Goal: Information Seeking & Learning: Learn about a topic

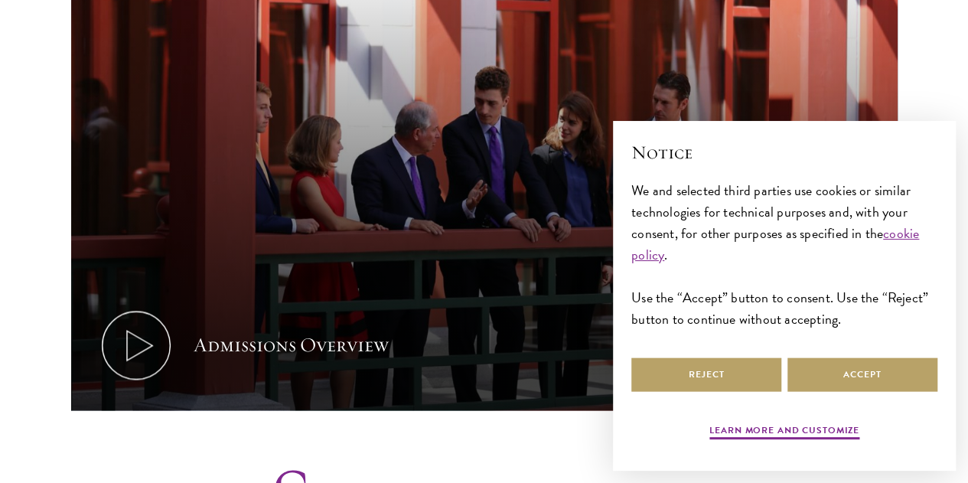
scroll to position [919, 0]
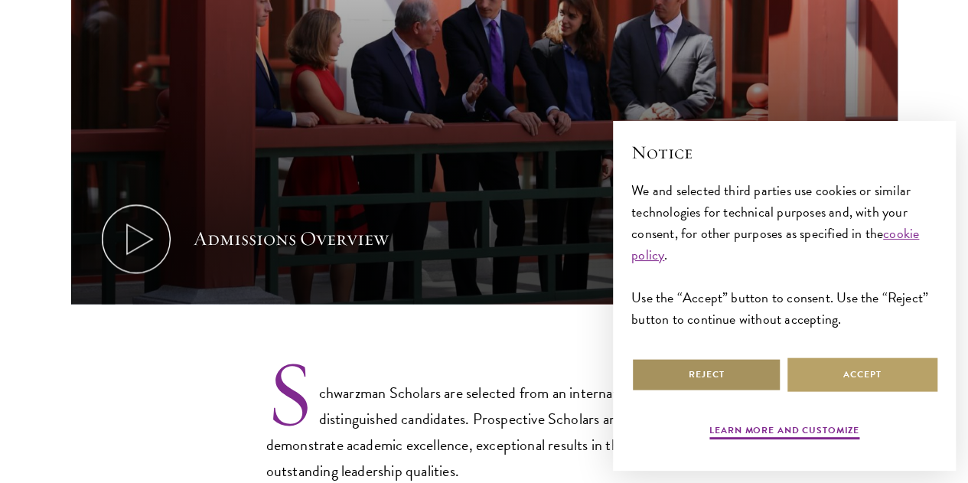
click at [745, 368] on button "Reject" at bounding box center [707, 374] width 150 height 34
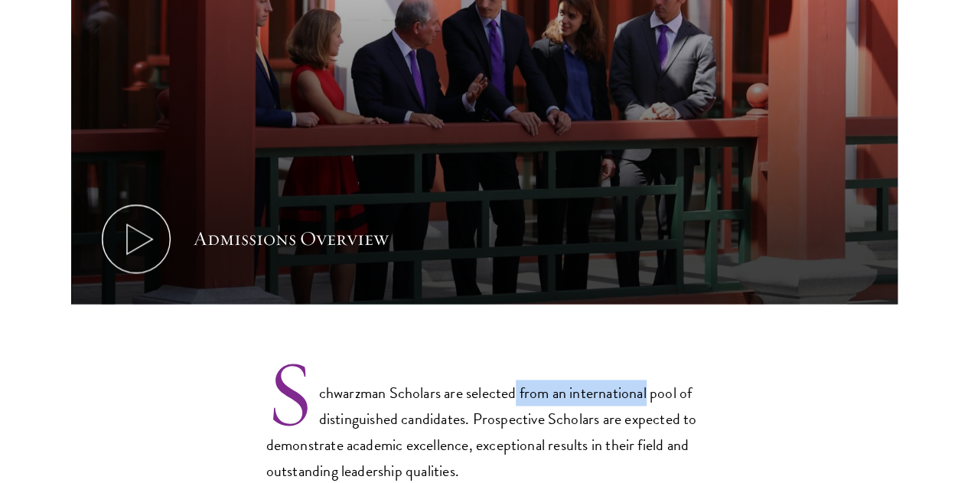
drag, startPoint x: 537, startPoint y: 346, endPoint x: 707, endPoint y: 343, distance: 169.2
click at [707, 343] on section "Admissions Overview Every year, a new class is selected to represent the world’…" at bounding box center [484, 56] width 968 height 855
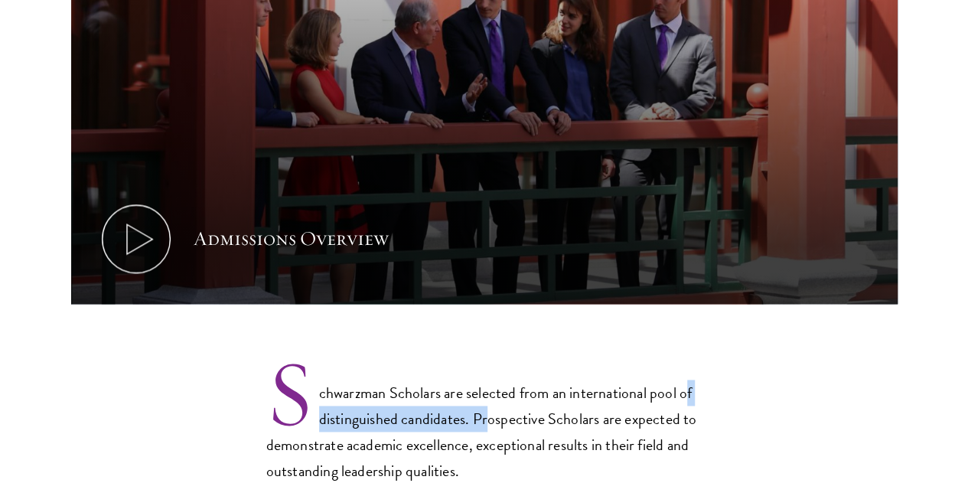
drag, startPoint x: 393, startPoint y: 369, endPoint x: 561, endPoint y: 362, distance: 167.8
click at [561, 362] on p "Schwarzman Scholars are selected from an international pool of distinguished ca…" at bounding box center [484, 420] width 436 height 127
click at [627, 361] on p "Schwarzman Scholars are selected from an international pool of distinguished ca…" at bounding box center [484, 420] width 436 height 127
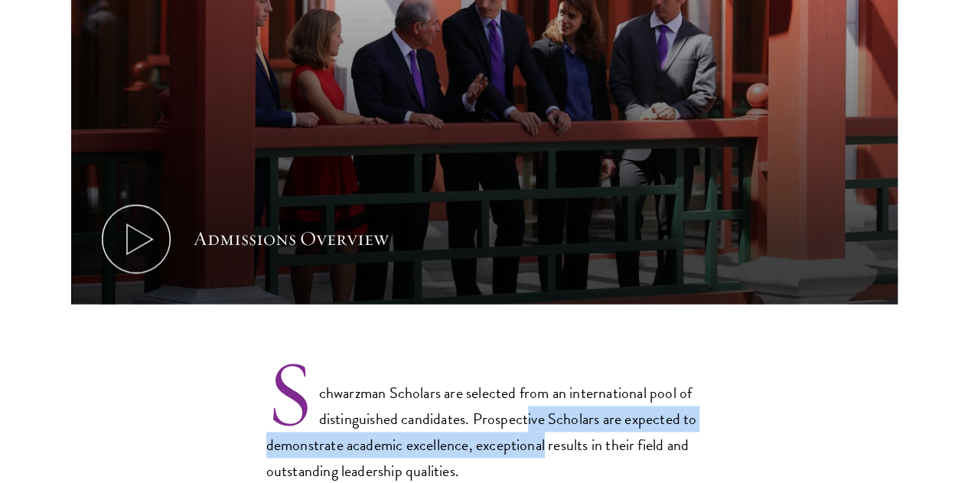
drag, startPoint x: 598, startPoint y: 362, endPoint x: 718, endPoint y: 386, distance: 122.5
click at [718, 386] on section "Admissions Overview Every year, a new class is selected to represent the world’…" at bounding box center [484, 56] width 968 height 855
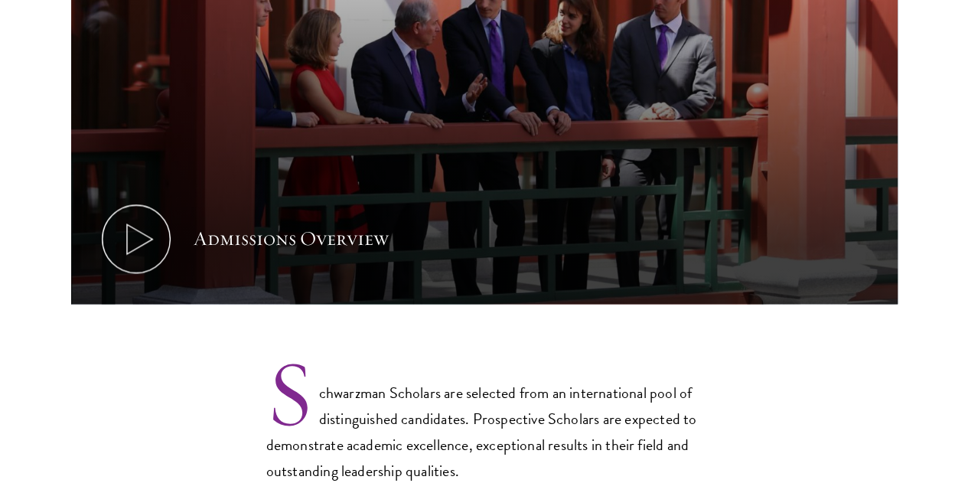
click at [524, 357] on p "Schwarzman Scholars are selected from an international pool of distinguished ca…" at bounding box center [484, 420] width 436 height 127
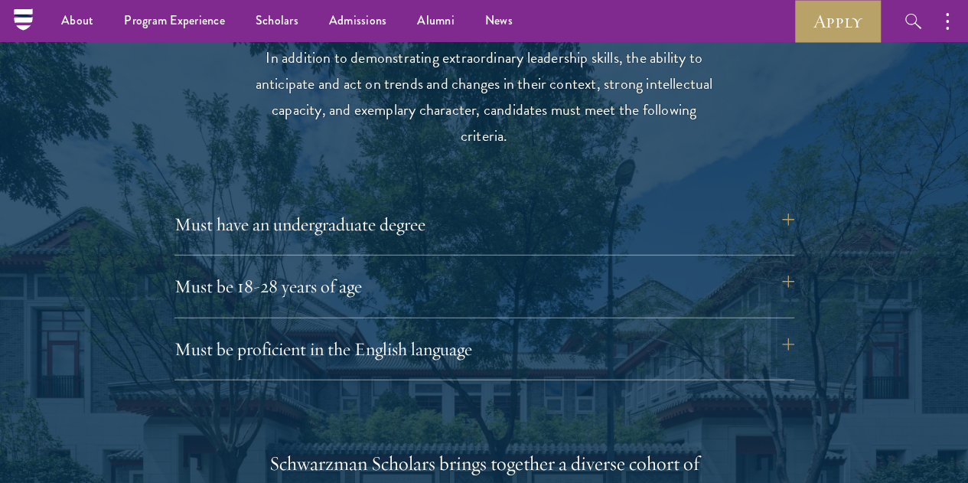
scroll to position [1990, 0]
click at [461, 269] on button "Must be 18-28 years of age" at bounding box center [492, 287] width 620 height 37
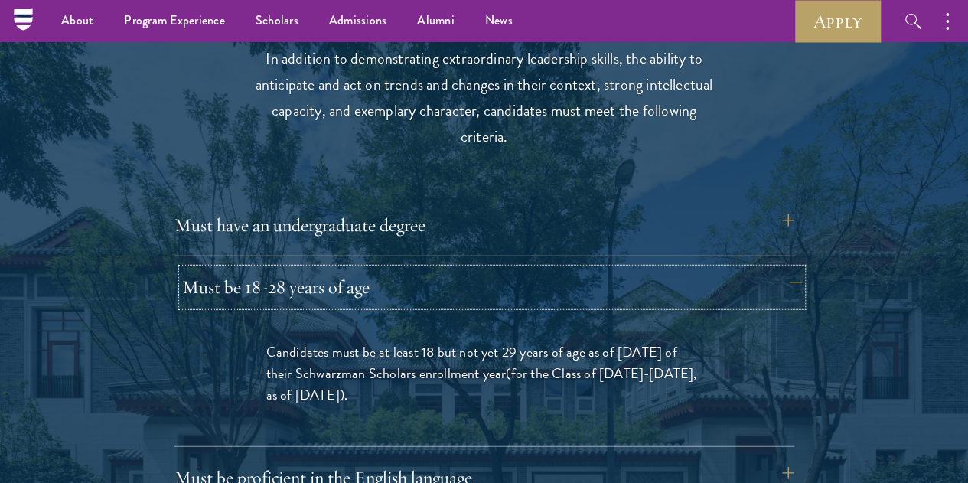
click at [459, 269] on button "Must be 18-28 years of age" at bounding box center [492, 287] width 620 height 37
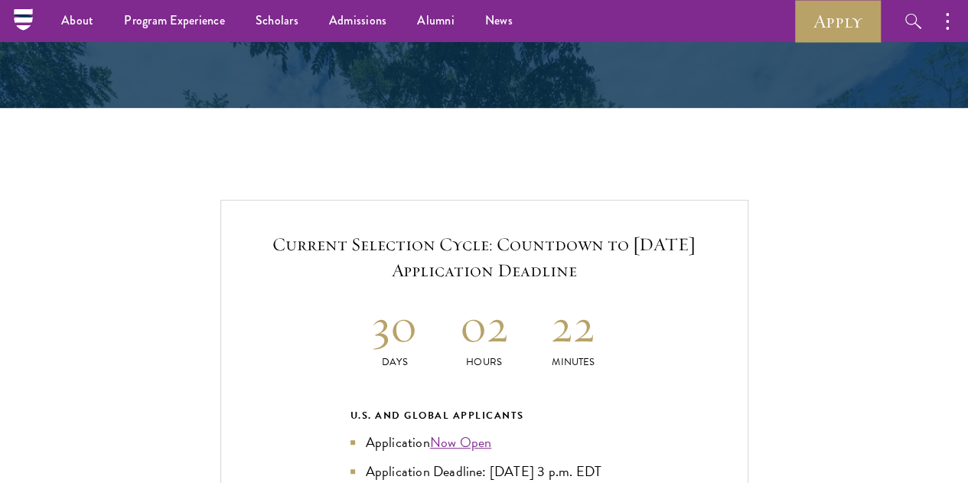
scroll to position [3062, 0]
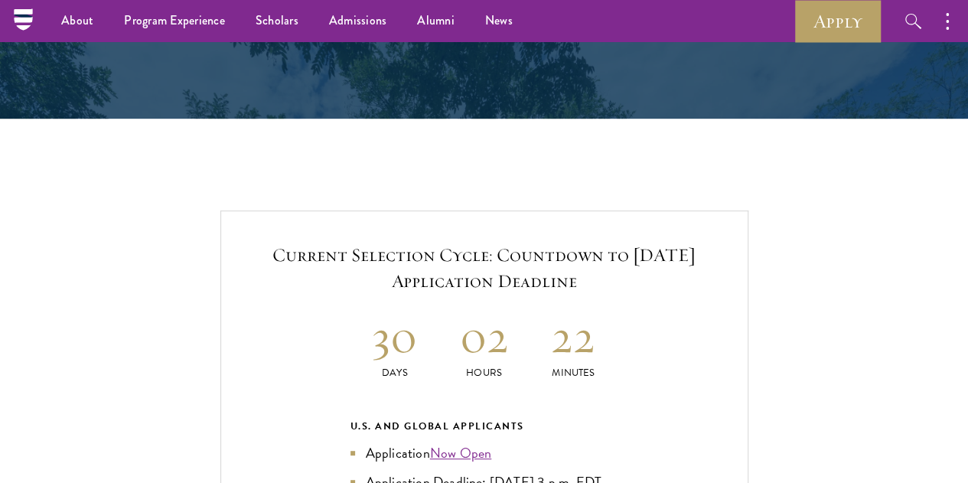
drag, startPoint x: 555, startPoint y: 178, endPoint x: 602, endPoint y: 191, distance: 48.3
click at [602, 242] on h5 "Current Selection Cycle: Countdown to [DATE] Application Deadline" at bounding box center [484, 268] width 465 height 52
click at [614, 242] on h5 "Current Selection Cycle: Countdown to [DATE] Application Deadline" at bounding box center [484, 268] width 465 height 52
drag, startPoint x: 511, startPoint y: 193, endPoint x: 560, endPoint y: 199, distance: 49.4
click at [560, 242] on h5 "Current Selection Cycle: Countdown to [DATE] Application Deadline" at bounding box center [484, 268] width 465 height 52
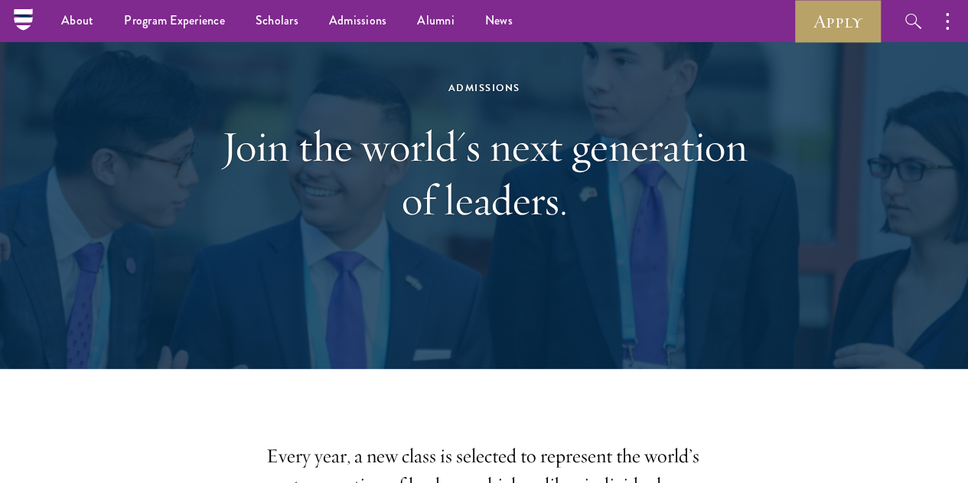
scroll to position [0, 0]
